Goal: Find specific page/section: Find specific page/section

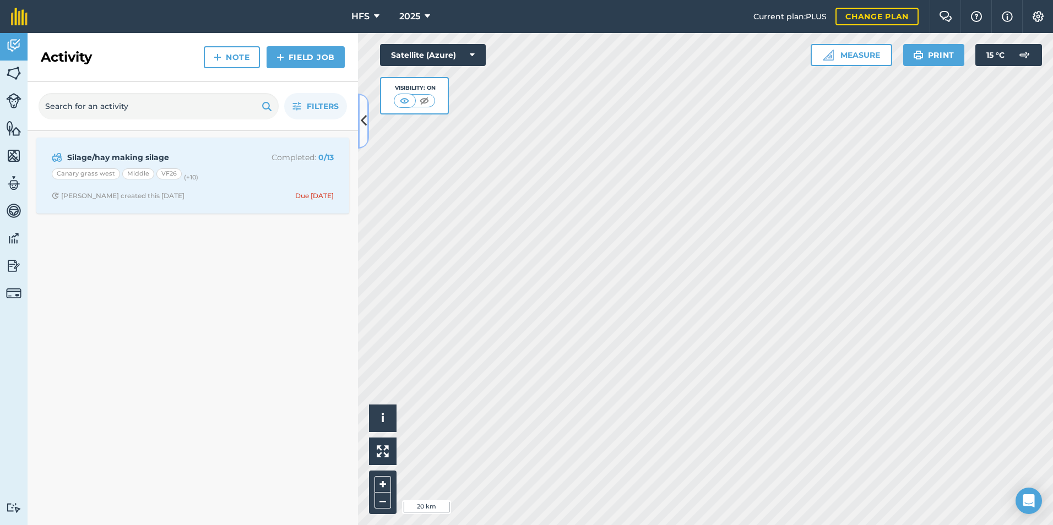
click at [359, 139] on button at bounding box center [363, 121] width 11 height 55
